Goal: Task Accomplishment & Management: Use online tool/utility

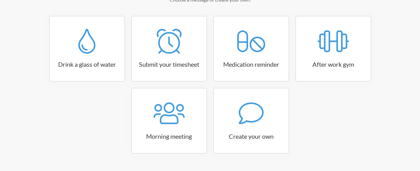
scroll to position [119, 0]
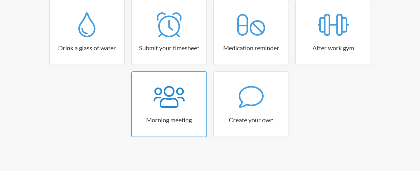
click at [180, 113] on link "Morning meeting" at bounding box center [169, 104] width 76 height 66
select select "08:30:00"
select select "true"
select select "09:45:00"
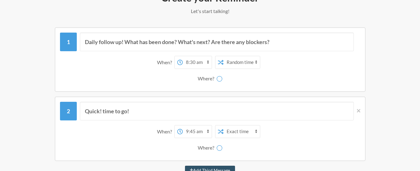
scroll to position [88, 0]
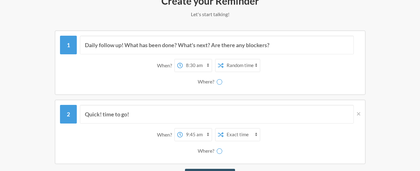
select select "D09AL6G2RAR"
click at [239, 82] on select "consultas-presupuesto cierre-financiero canal-[PERSON_NAME] informal nuevo-cana…" at bounding box center [223, 81] width 47 height 12
select select "C09A9KTHCTH"
click at [200, 75] on select "consultas-presupuesto cierre-financiero canal-[PERSON_NAME] informal nuevo-cana…" at bounding box center [223, 81] width 47 height 12
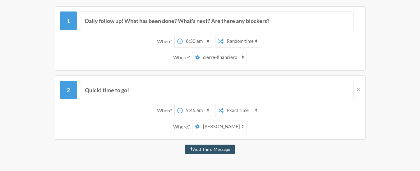
scroll to position [119, 0]
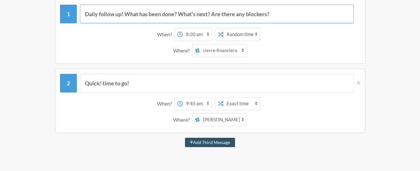
drag, startPoint x: 129, startPoint y: 16, endPoint x: 135, endPoint y: 19, distance: 7.6
click at [129, 16] on input "Daily follow up! What has been done? What's next? Are there any blockers?" at bounding box center [217, 14] width 274 height 19
drag, startPoint x: 276, startPoint y: 14, endPoint x: 54, endPoint y: 8, distance: 221.9
click at [54, 8] on div "Daily follow up! What has been done? What's next? Are there any blockers? When?…" at bounding box center [210, 31] width 360 height 65
click at [149, 16] on input "Daily follow up! What has been done? What's next? Are there any blockers?" at bounding box center [217, 14] width 274 height 19
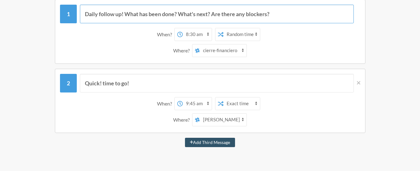
paste input "Revisar conciliación bancaria"
type input "Revisar conciliación bancaria"
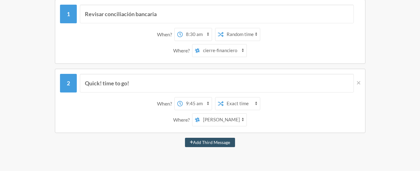
click at [232, 38] on select "Exact time Random time" at bounding box center [241, 34] width 36 height 12
select select "false"
click at [223, 28] on select "Exact time Random time" at bounding box center [241, 34] width 36 height 12
click at [240, 34] on select "Exact time Random time" at bounding box center [241, 34] width 36 height 12
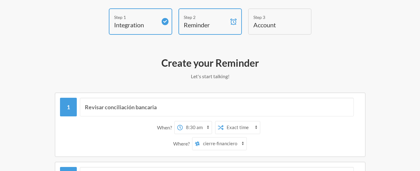
scroll to position [0, 0]
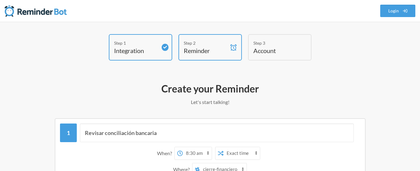
click at [265, 50] on h4 "Account" at bounding box center [274, 50] width 43 height 9
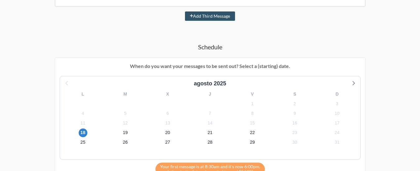
scroll to position [249, 0]
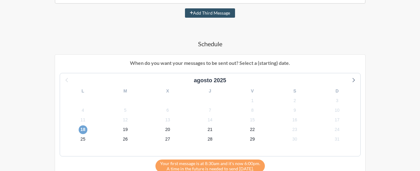
click at [82, 130] on span "18" at bounding box center [83, 130] width 9 height 9
click at [124, 132] on span "19" at bounding box center [125, 130] width 9 height 9
click at [85, 129] on span "18" at bounding box center [83, 130] width 9 height 9
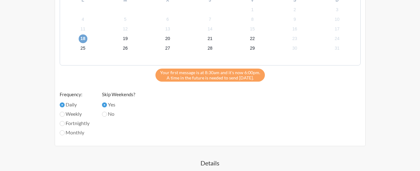
scroll to position [373, 0]
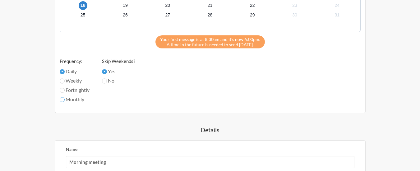
click at [61, 100] on input "Monthly" at bounding box center [62, 99] width 5 height 5
radio input "true"
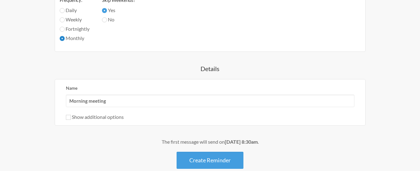
scroll to position [435, 0]
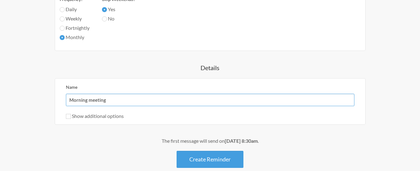
click at [157, 105] on input "Morning meeting" at bounding box center [210, 100] width 288 height 12
drag, startPoint x: 92, startPoint y: 90, endPoint x: 42, endPoint y: 85, distance: 50.6
paste input "Revisar conciliación bancaria"
type input "Revisar conciliación bancaria"
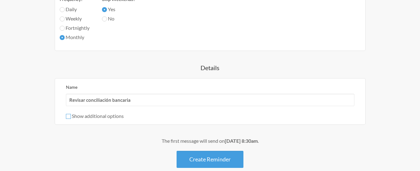
click at [66, 119] on input "Show additional options" at bounding box center [68, 116] width 5 height 5
checkbox input "true"
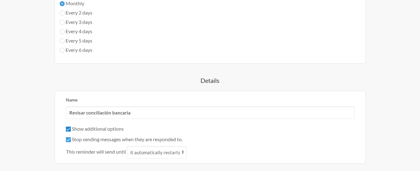
scroll to position [497, 0]
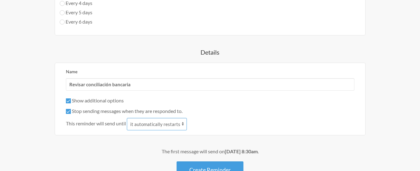
click at [177, 123] on select "it automatically restarts it is replied to" at bounding box center [157, 124] width 60 height 12
click at [231, 117] on div "Show additional options Hide this reminder from calendars Stop sending messages…" at bounding box center [210, 114] width 288 height 34
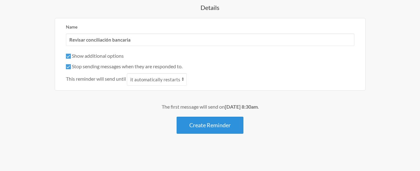
drag, startPoint x: 220, startPoint y: 127, endPoint x: 298, endPoint y: 119, distance: 78.0
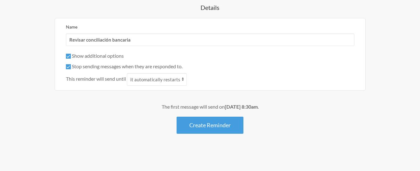
click at [220, 127] on button "Create Reminder" at bounding box center [209, 125] width 67 height 17
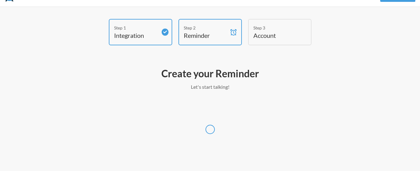
select select "UTC"
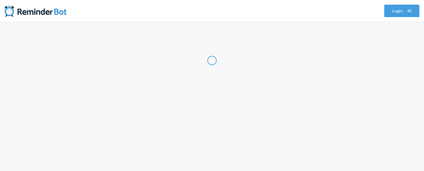
select select "CO"
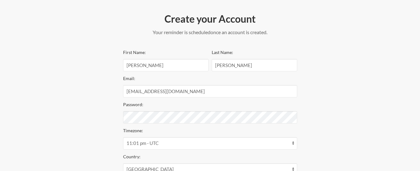
scroll to position [93, 0]
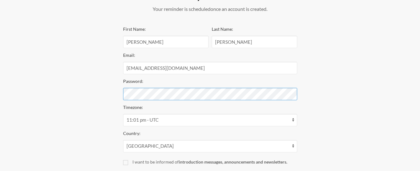
click at [92, 90] on div "Step 1 Integration Step 2 Reminder Step 3 Account Create your Account Your remi…" at bounding box center [210, 79] width 373 height 276
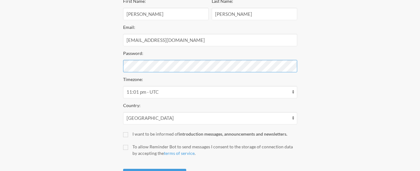
scroll to position [124, 0]
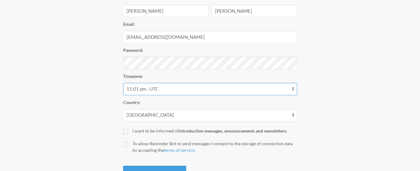
click at [162, 85] on select "12:01 am - [GEOGRAPHIC_DATA]/[GEOGRAPHIC_DATA] 12:01 am - [GEOGRAPHIC_DATA]/[GE…" at bounding box center [210, 89] width 174 height 12
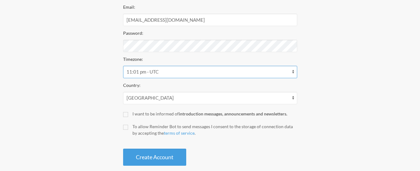
scroll to position [151, 0]
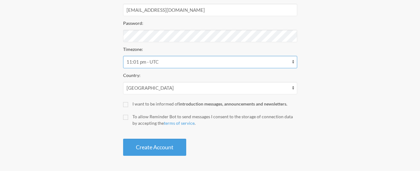
click at [168, 65] on select "12:01 am - [GEOGRAPHIC_DATA]/[GEOGRAPHIC_DATA] 12:01 am - [GEOGRAPHIC_DATA]/[GE…" at bounding box center [210, 62] width 174 height 12
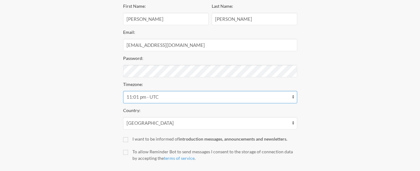
scroll to position [89, 0]
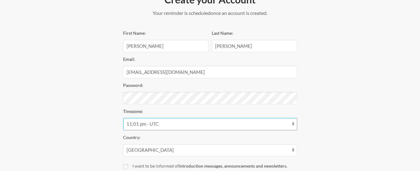
click at [189, 122] on select "12:01 am - [GEOGRAPHIC_DATA]/[GEOGRAPHIC_DATA] 12:01 am - [GEOGRAPHIC_DATA]/[GE…" at bounding box center [210, 124] width 174 height 12
select select "America/Bogota"
click at [123, 118] on select "12:01 am - [GEOGRAPHIC_DATA]/[GEOGRAPHIC_DATA] 12:01 am - [GEOGRAPHIC_DATA]/[GE…" at bounding box center [210, 124] width 174 height 12
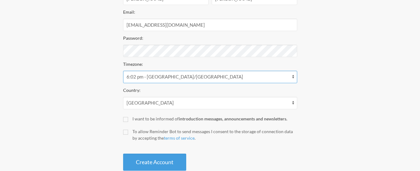
scroll to position [151, 0]
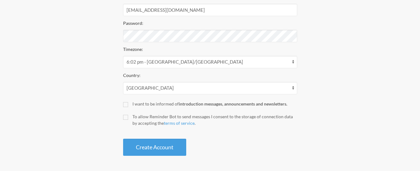
click at [163, 149] on button "Create Account" at bounding box center [154, 147] width 63 height 17
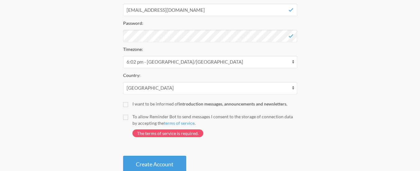
click at [131, 120] on label "To allow Reminder Bot to send messages I consent to the storage of connection d…" at bounding box center [210, 128] width 174 height 30
click at [128, 120] on input "To allow Reminder Bot to send messages I consent to the storage of connection d…" at bounding box center [125, 117] width 5 height 5
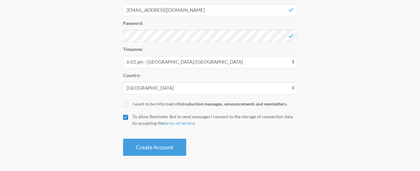
click at [127, 117] on input "To allow Reminder Bot to send messages I consent to the storage of connection d…" at bounding box center [125, 117] width 5 height 5
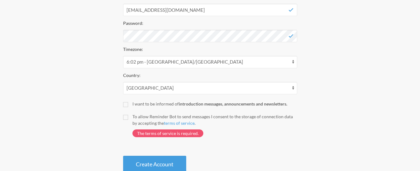
click at [121, 115] on div "Create your Account Your reminder is scheduled and your trial will start once a…" at bounding box center [210, 52] width 186 height 248
click at [124, 116] on input "To allow Reminder Bot to send messages I consent to the storage of connection d…" at bounding box center [125, 117] width 5 height 5
checkbox input "true"
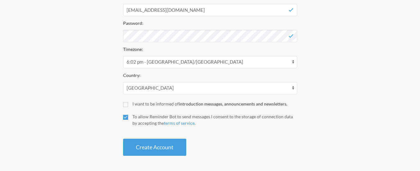
click at [136, 151] on button "Create Account" at bounding box center [154, 147] width 63 height 17
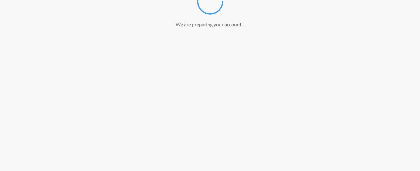
scroll to position [128, 0]
